Goal: Transaction & Acquisition: Purchase product/service

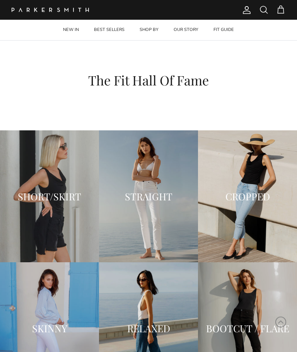
scroll to position [630, 0]
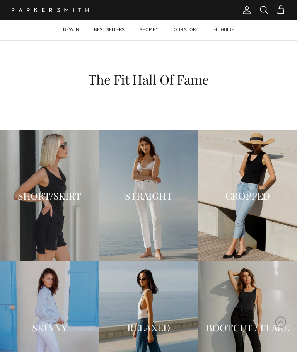
click at [168, 208] on div "STRAIGHT" at bounding box center [148, 196] width 99 height 26
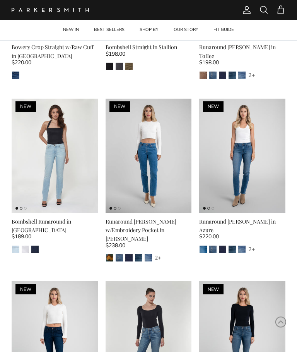
scroll to position [303, 0]
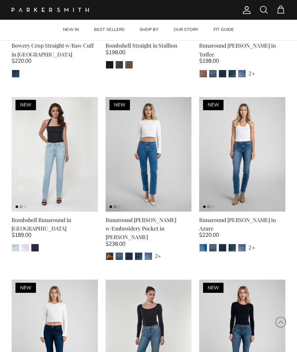
click at [59, 145] on img at bounding box center [55, 154] width 86 height 115
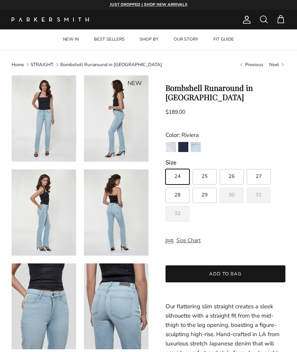
scroll to position [14, 0]
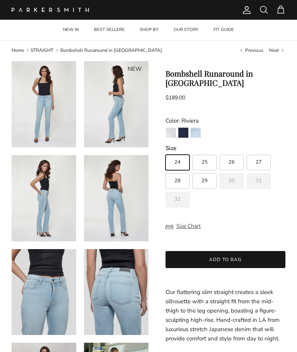
click at [185, 133] on img "Stevie" at bounding box center [183, 133] width 10 height 10
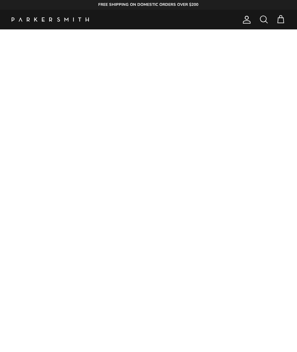
scroll to position [0, 0]
